Goal: Task Accomplishment & Management: Use online tool/utility

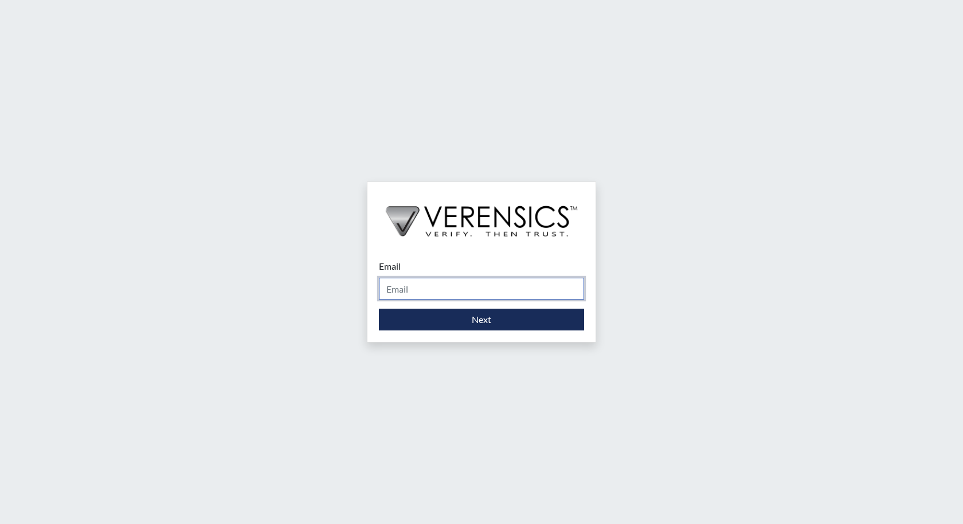
click at [425, 298] on input "Email" at bounding box center [481, 289] width 205 height 22
type input "[PERSON_NAME][EMAIL_ADDRESS][PERSON_NAME][DOMAIN_NAME]"
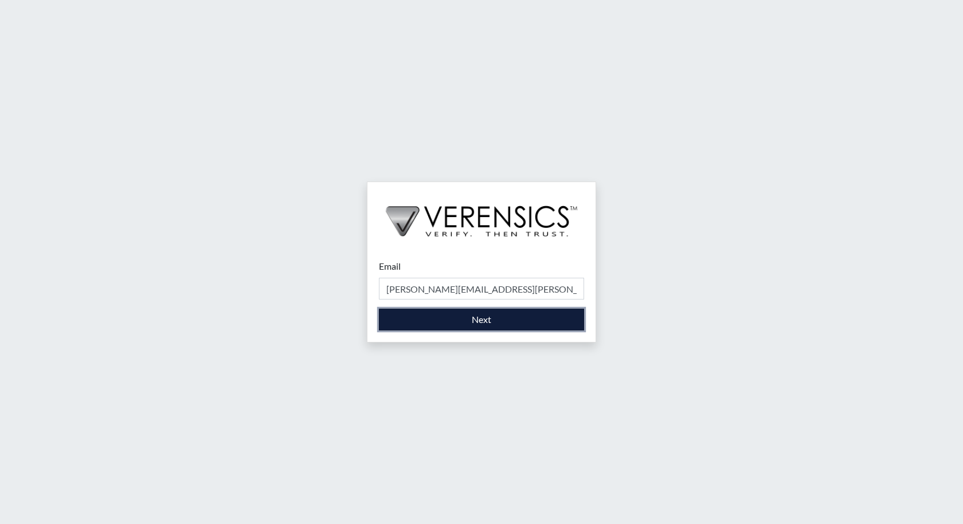
click at [480, 322] on button "Next" at bounding box center [481, 320] width 205 height 22
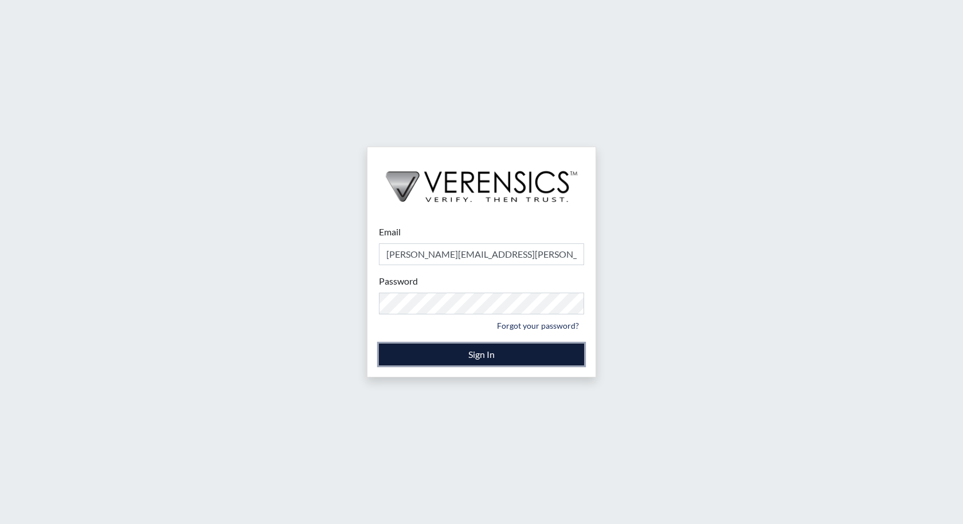
click at [469, 361] on button "Sign In" at bounding box center [481, 355] width 205 height 22
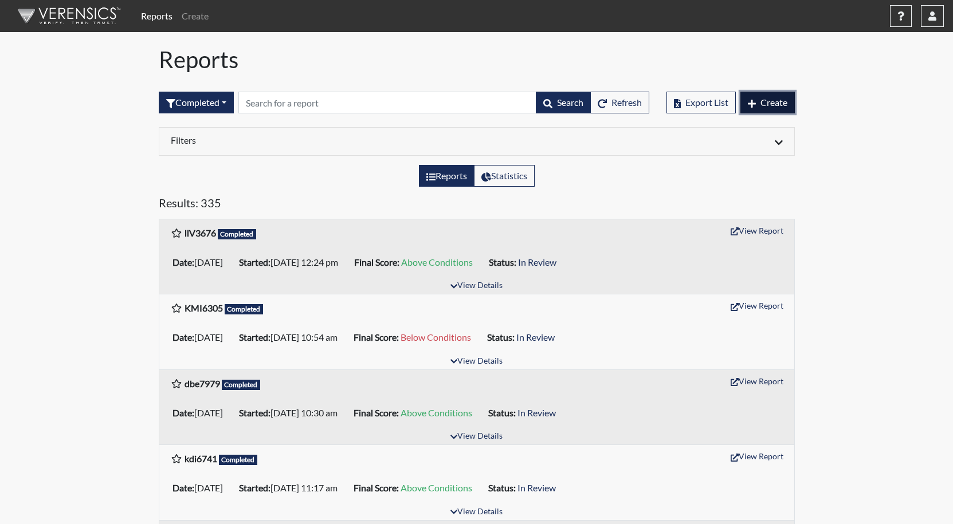
click at [768, 96] on button "Create" at bounding box center [768, 103] width 54 height 22
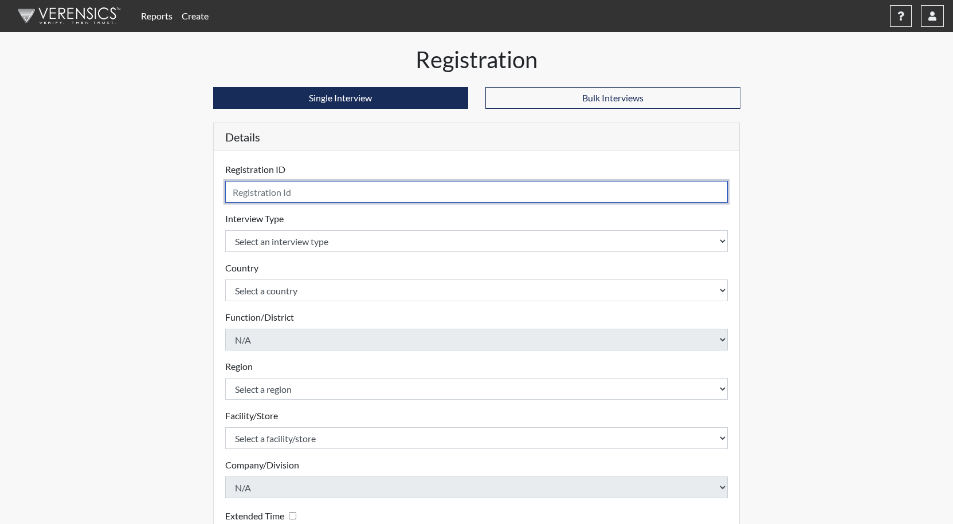
click at [272, 188] on input "text" at bounding box center [476, 192] width 503 height 22
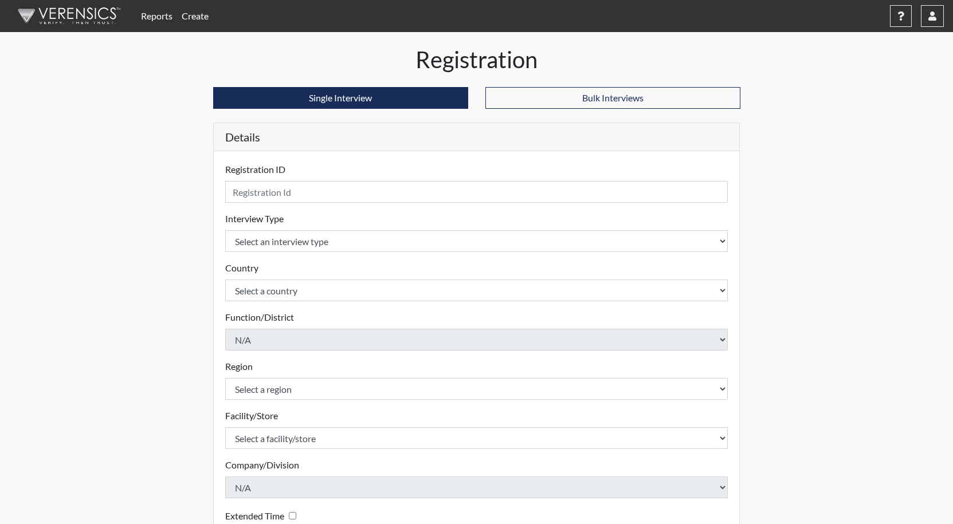
click at [884, 154] on div "Reports Create Help Center × Verensics Best Practices How to successfully use t…" at bounding box center [476, 322] width 953 height 645
